Goal: Task Accomplishment & Management: Manage account settings

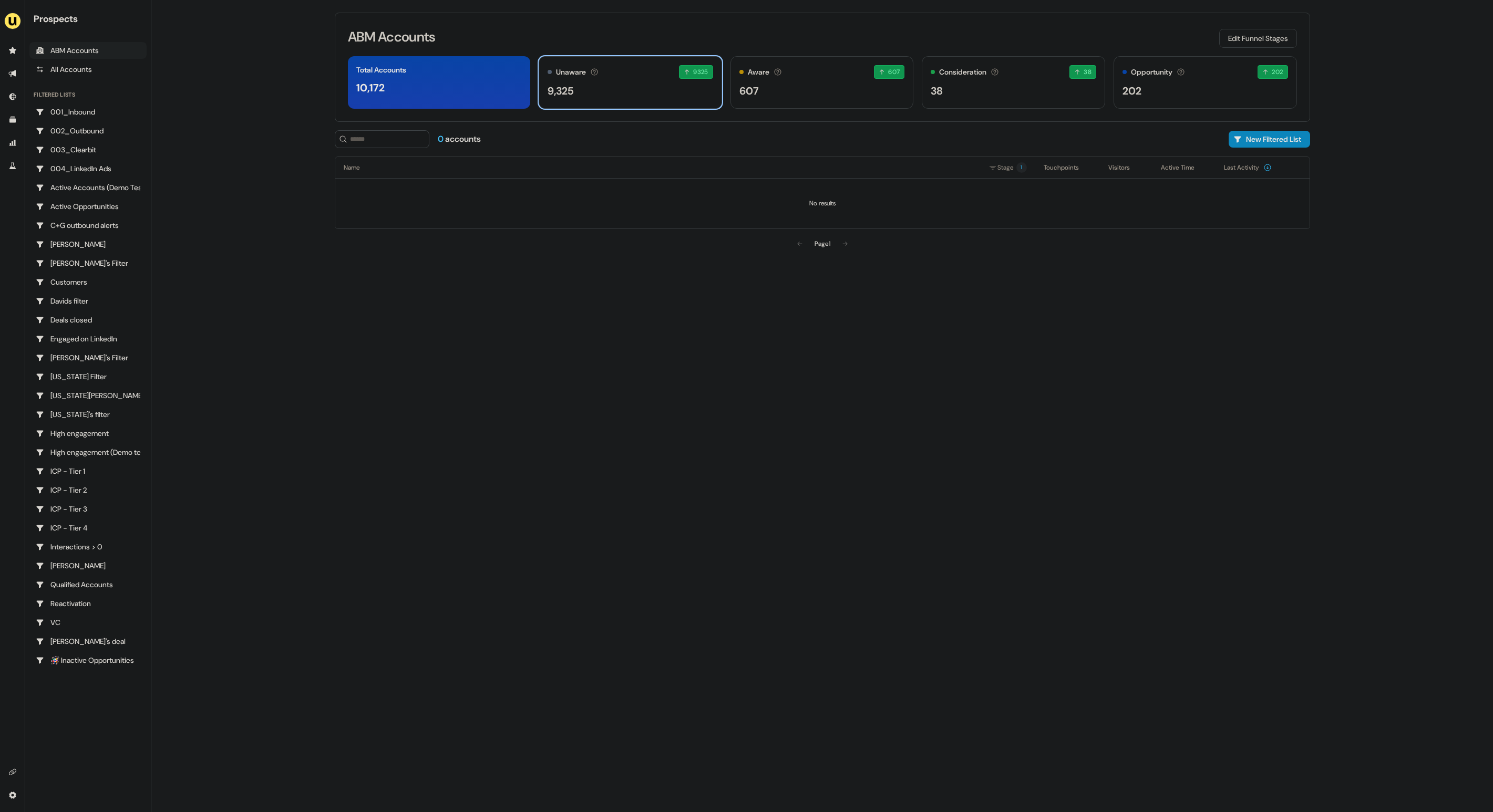
click at [629, 100] on div "Unaware The default stage all accounts start in. 9325 9325 accounts entered the…" at bounding box center [630, 82] width 183 height 53
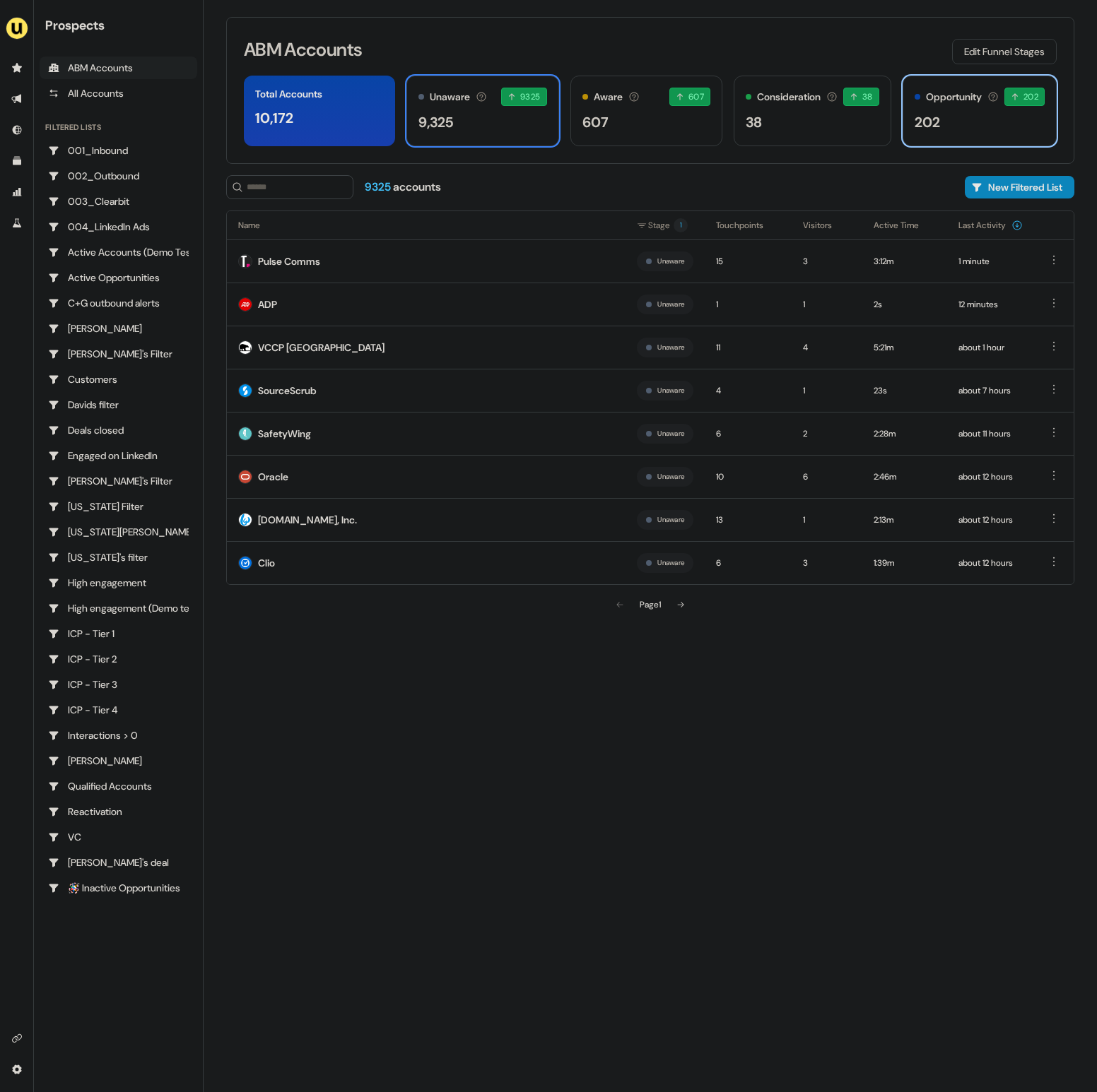
click at [937, 114] on div "202" at bounding box center [980, 122] width 130 height 21
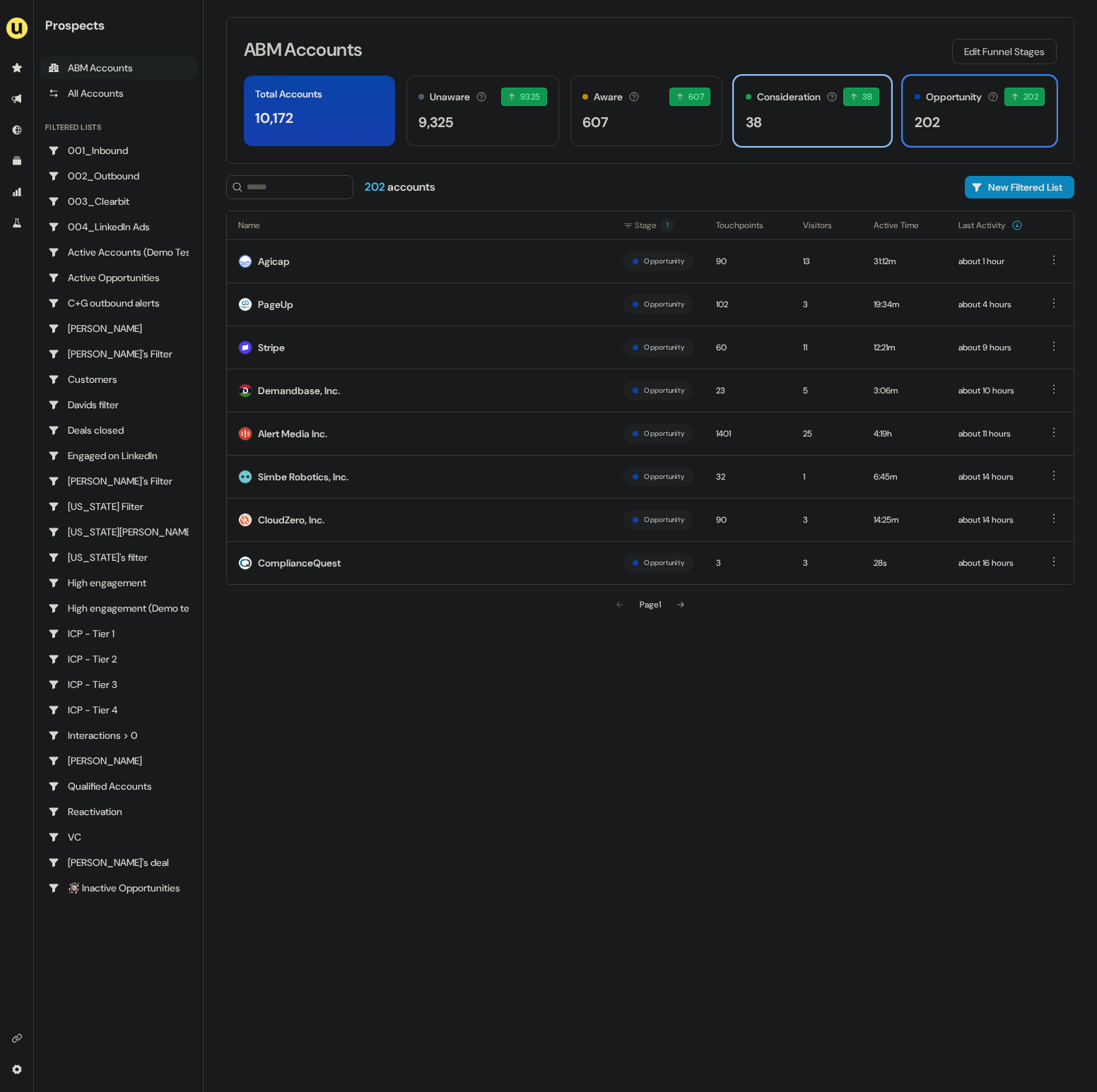
click at [830, 123] on div "38" at bounding box center [812, 122] width 134 height 21
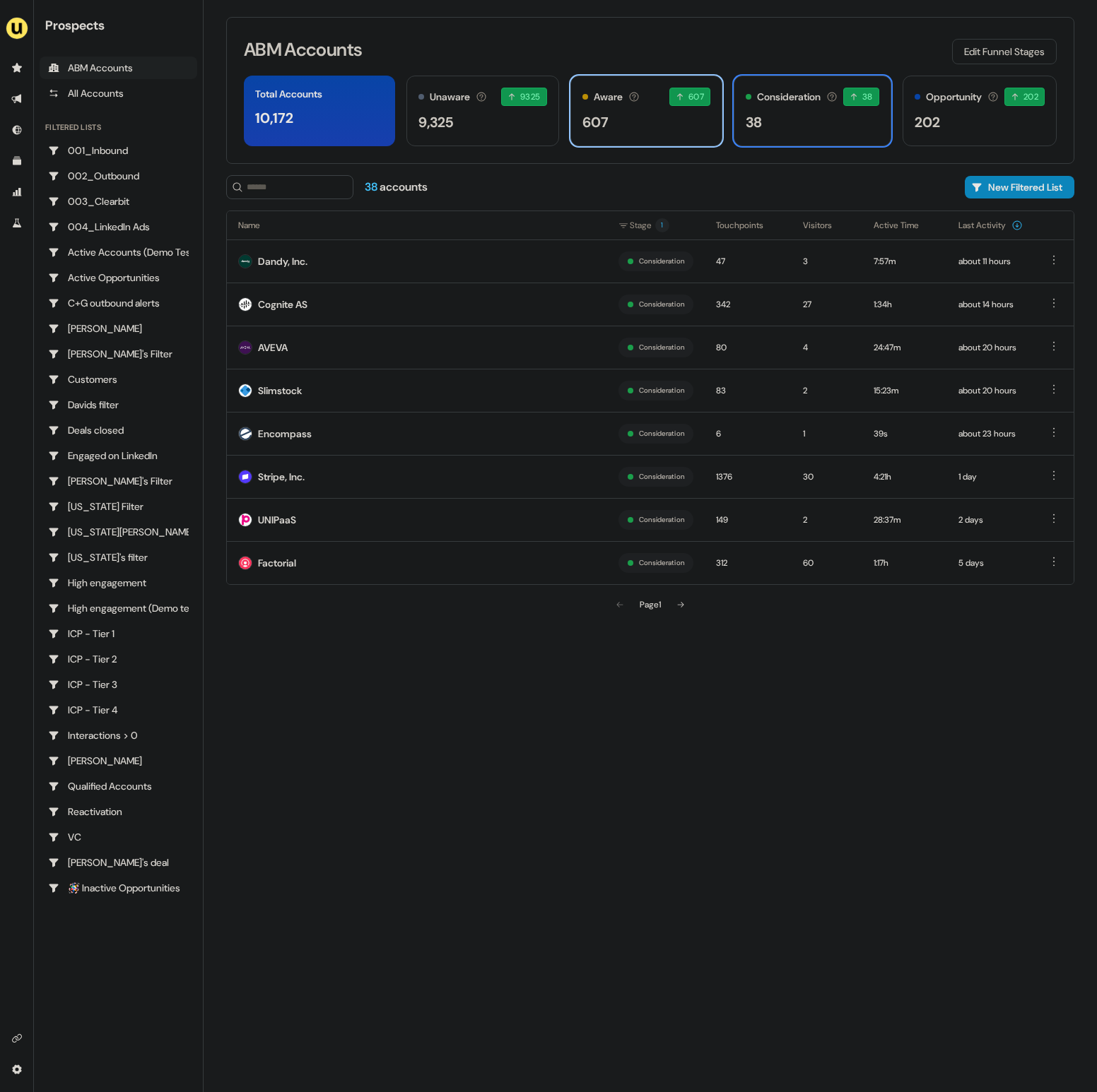
click at [683, 124] on div "607" at bounding box center [646, 122] width 128 height 21
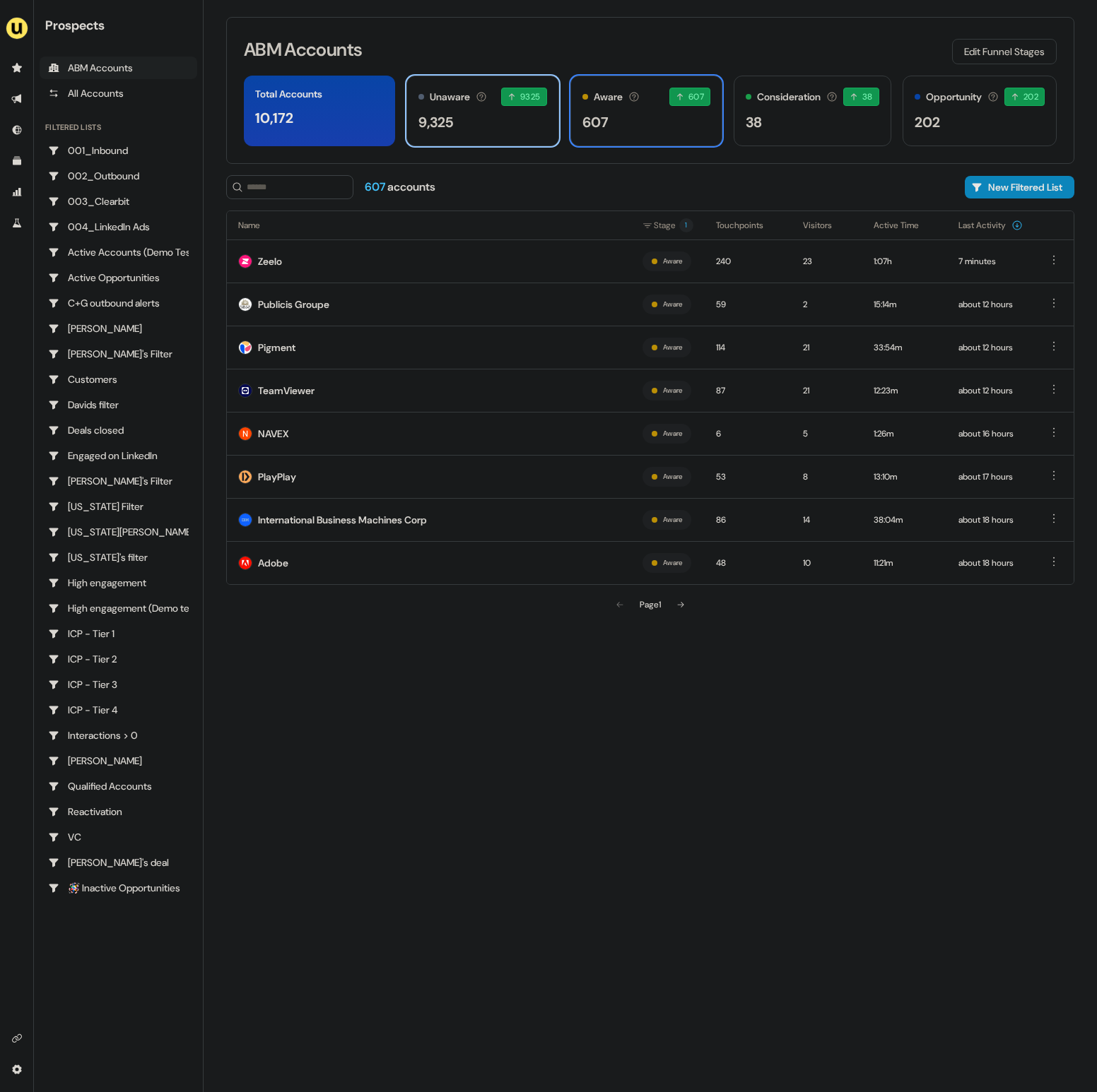
click at [503, 124] on div "9,325" at bounding box center [482, 122] width 128 height 21
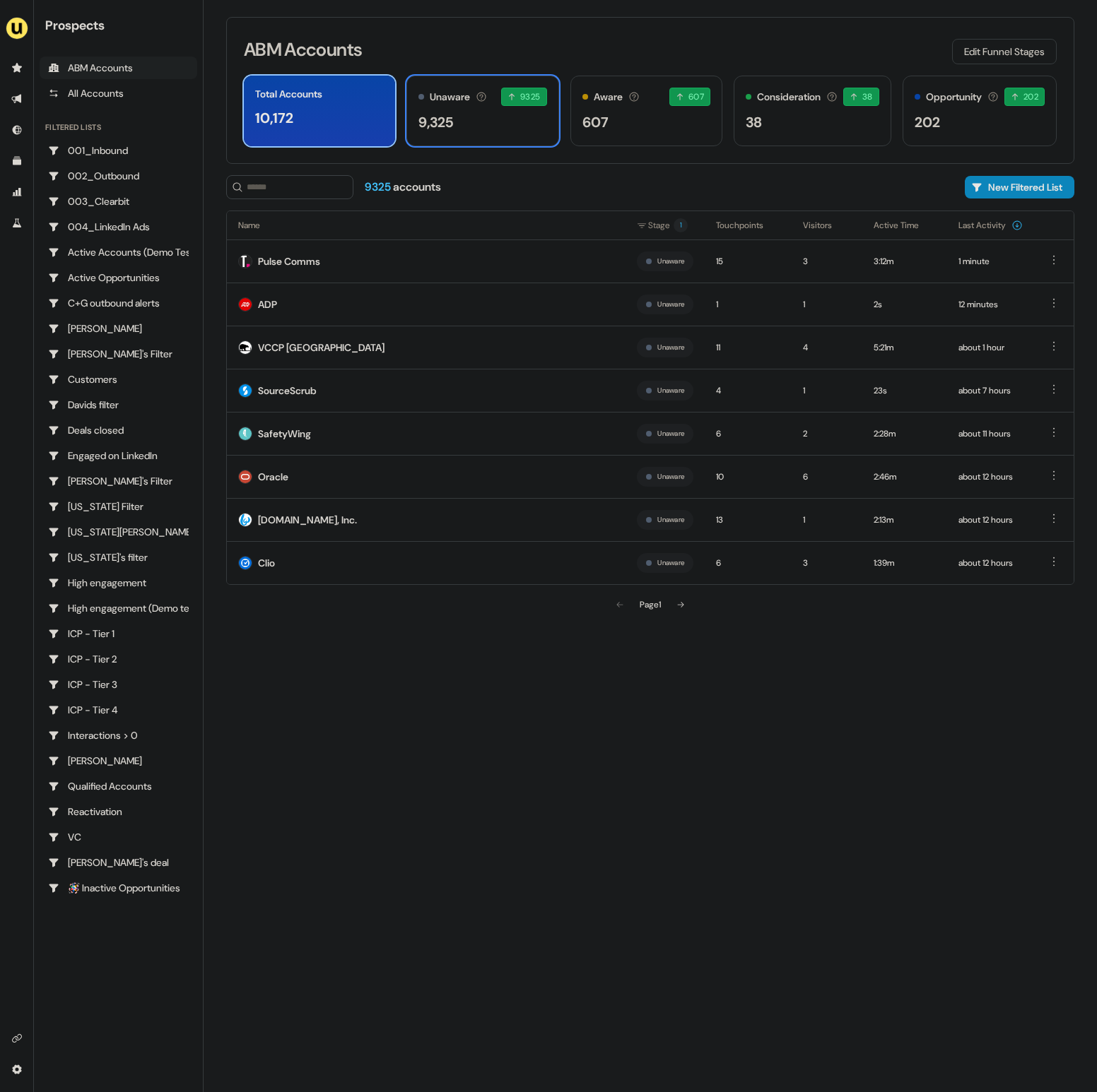
click at [382, 124] on div "Total Accounts 10,172" at bounding box center [319, 111] width 151 height 71
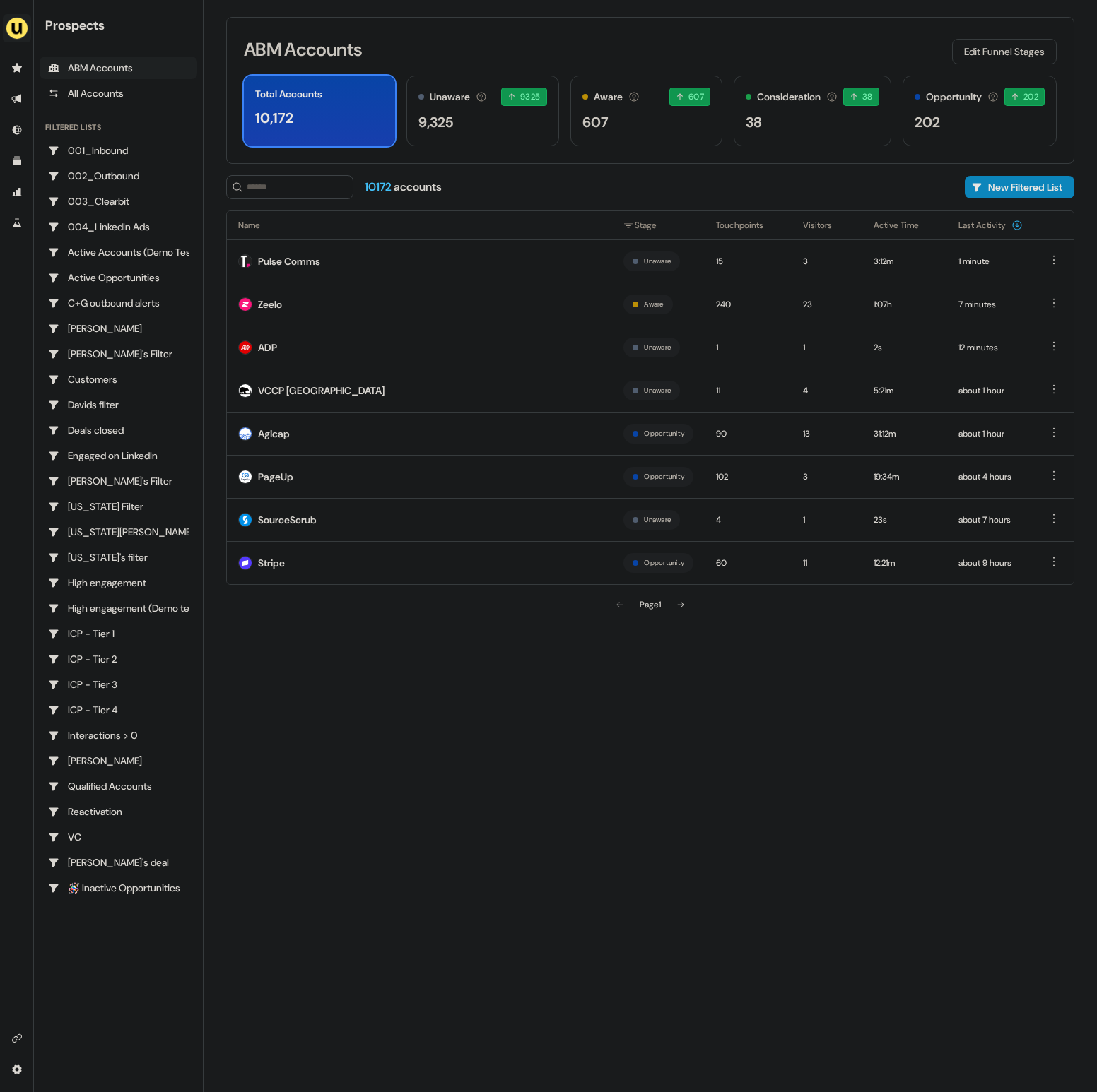
click at [22, 28] on img "side nav menu" at bounding box center [17, 29] width 23 height 23
click at [86, 69] on div "Impersonate (Admin)" at bounding box center [73, 66] width 135 height 26
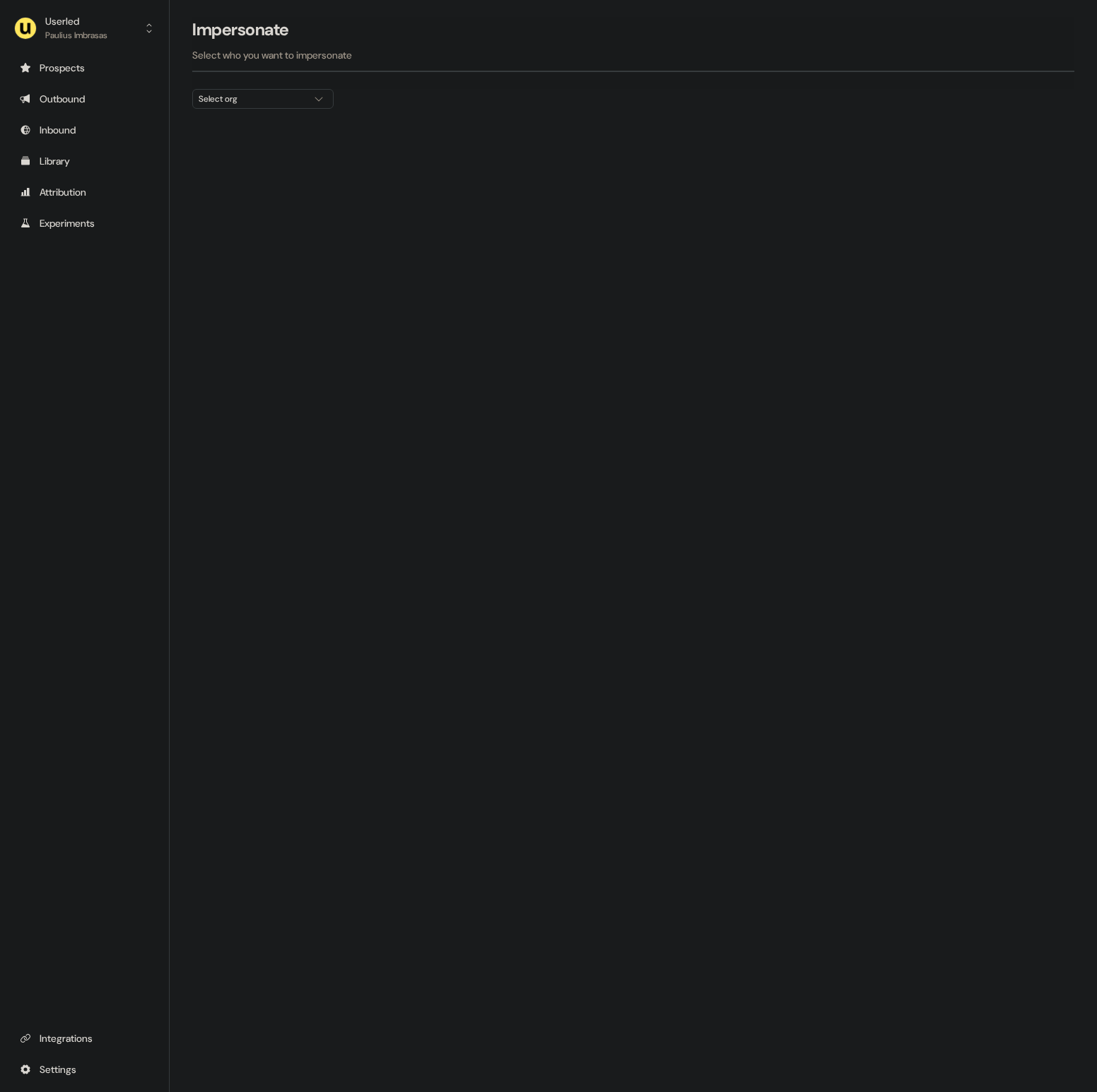
click at [287, 98] on div "Select org" at bounding box center [251, 98] width 106 height 14
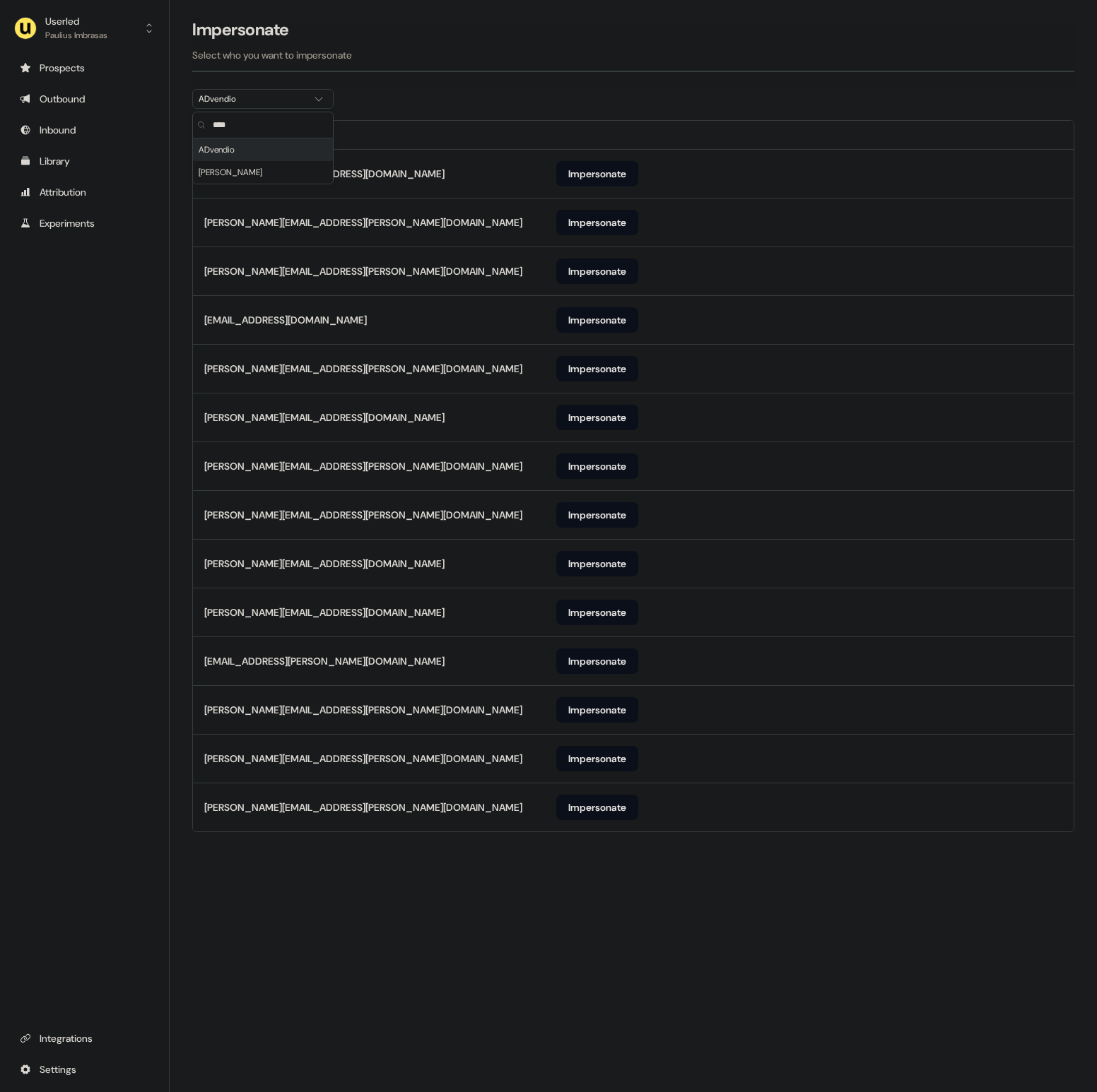
type input "****"
click at [694, 89] on div "Impersonate Select who you want to impersonate" at bounding box center [633, 52] width 882 height 72
click at [600, 801] on button "Impersonate" at bounding box center [598, 808] width 82 height 26
